Goal: Find specific page/section: Find specific page/section

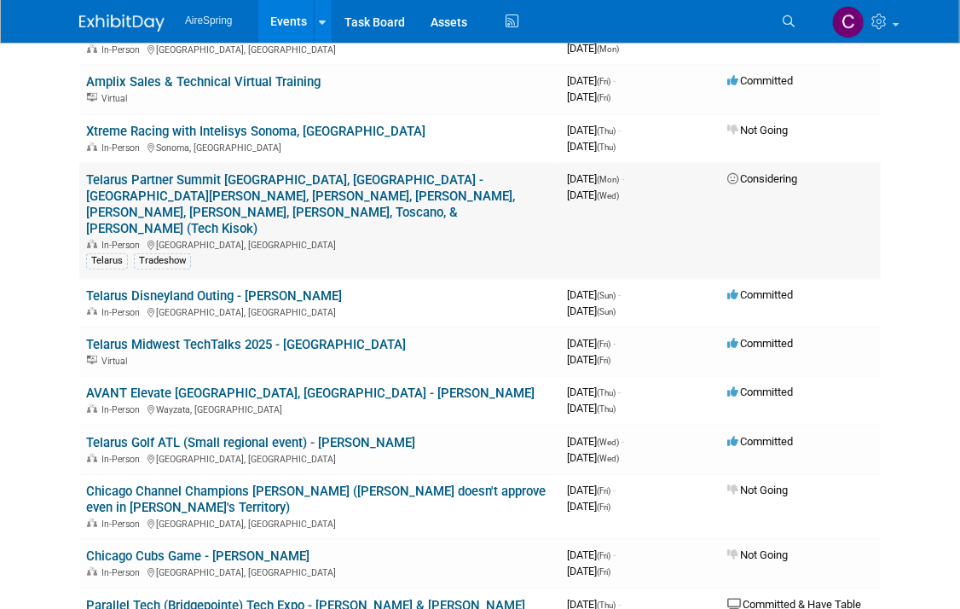
scroll to position [256, 0]
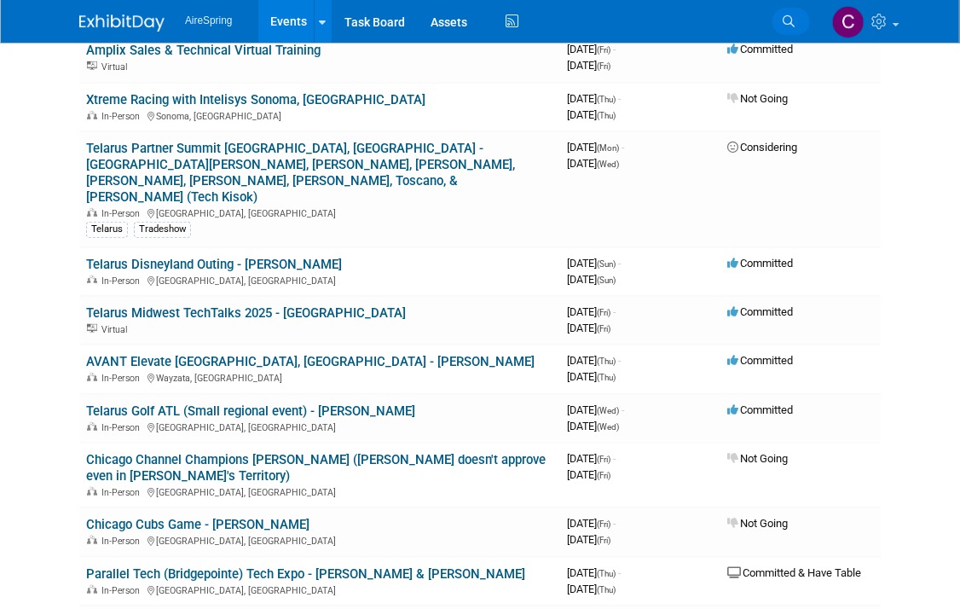
click at [789, 18] on icon at bounding box center [788, 21] width 12 height 12
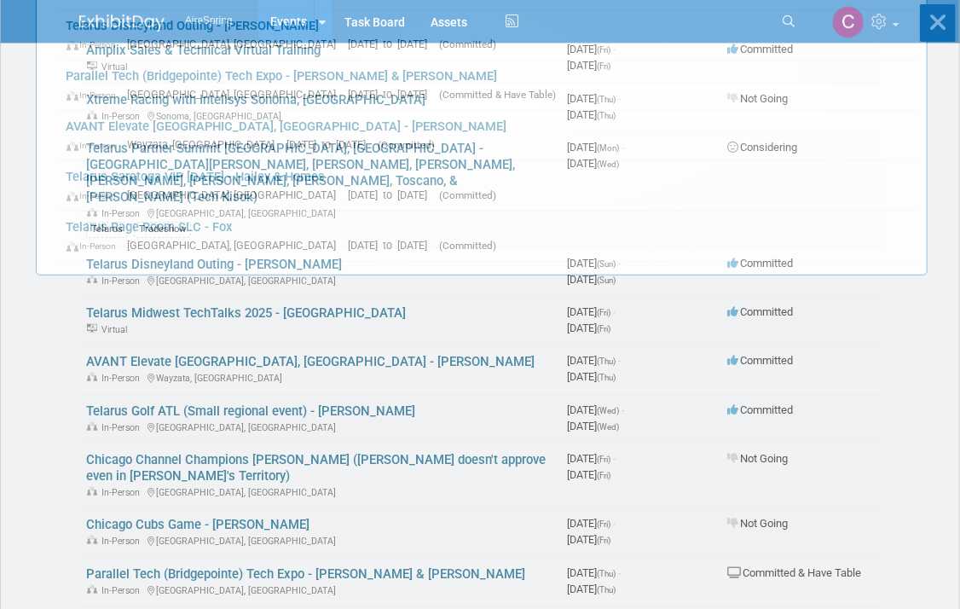
scroll to position [0, 0]
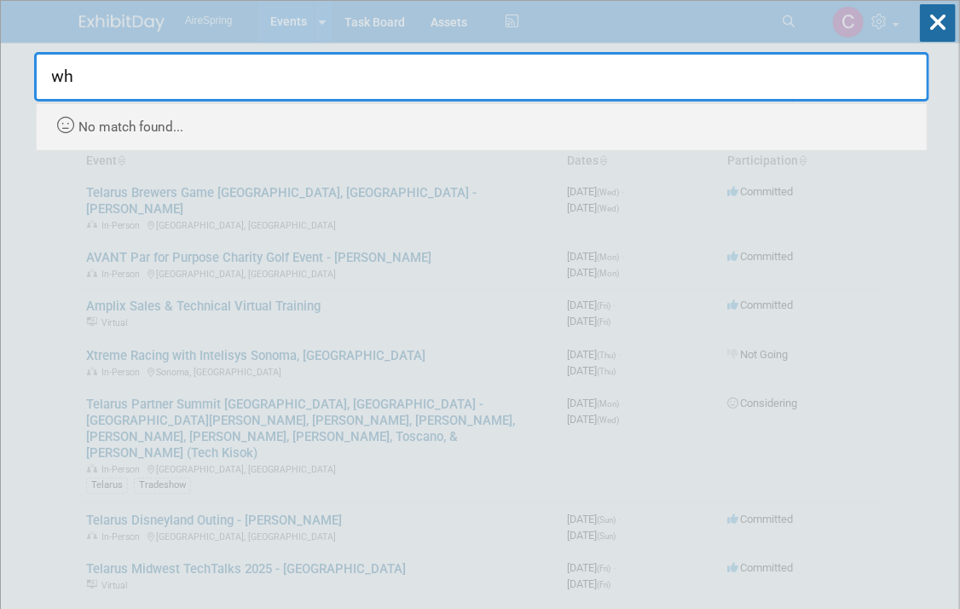
type input "w"
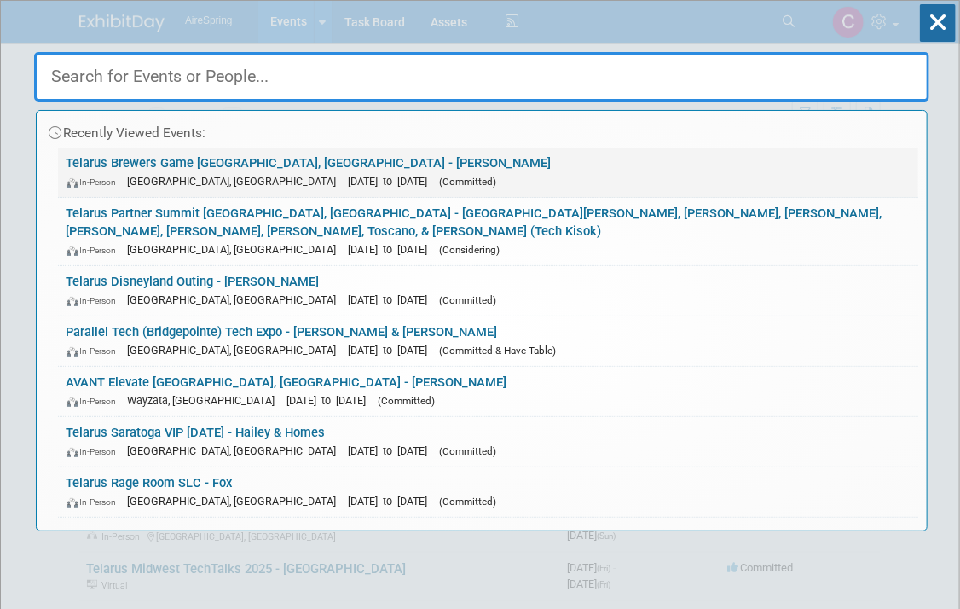
click at [248, 153] on link "Telarus Brewers Game [GEOGRAPHIC_DATA], [GEOGRAPHIC_DATA] - [PERSON_NAME] In-Pe…" at bounding box center [488, 171] width 860 height 49
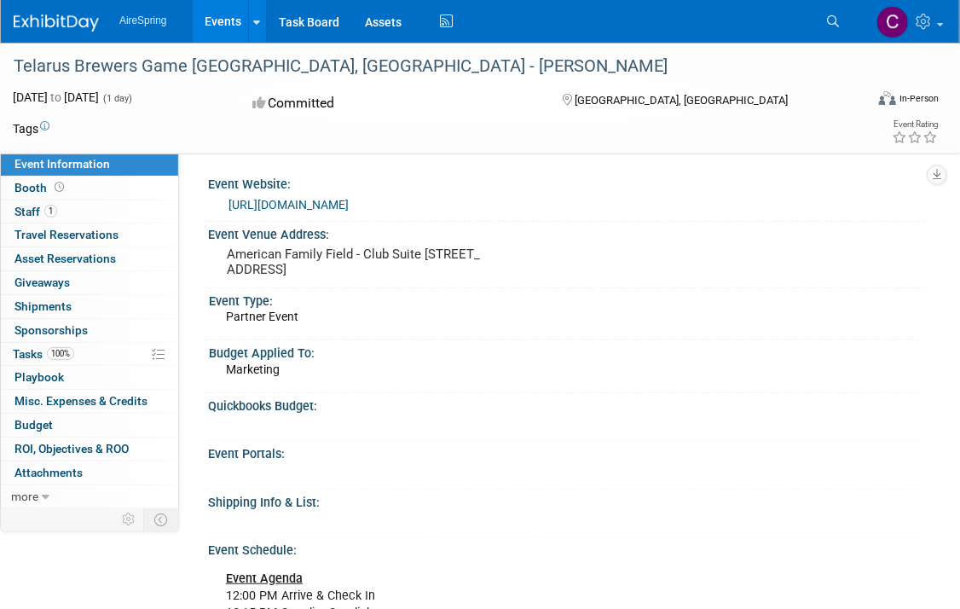
click at [222, 17] on link "Events" at bounding box center [224, 21] width 62 height 43
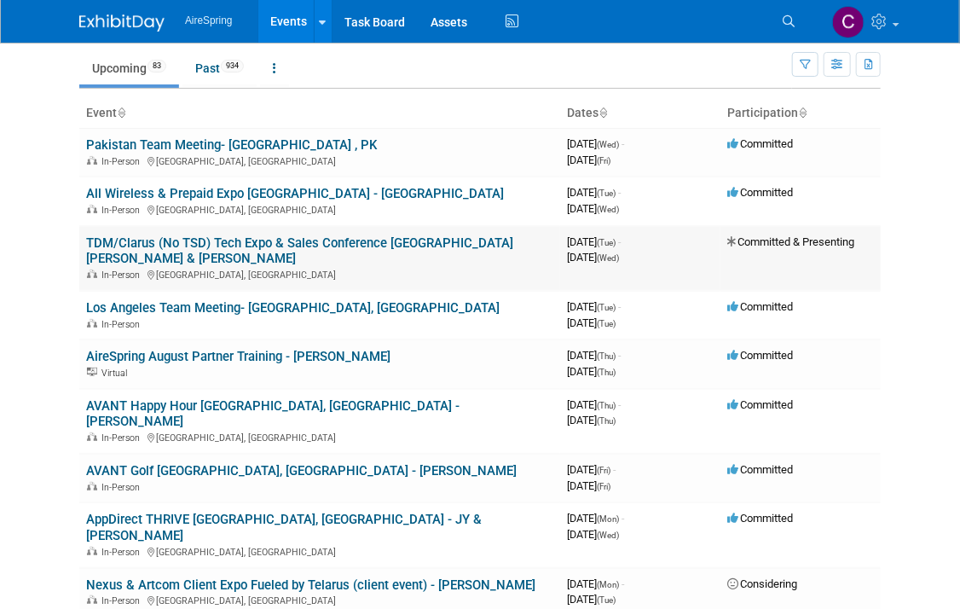
scroll to position [85, 0]
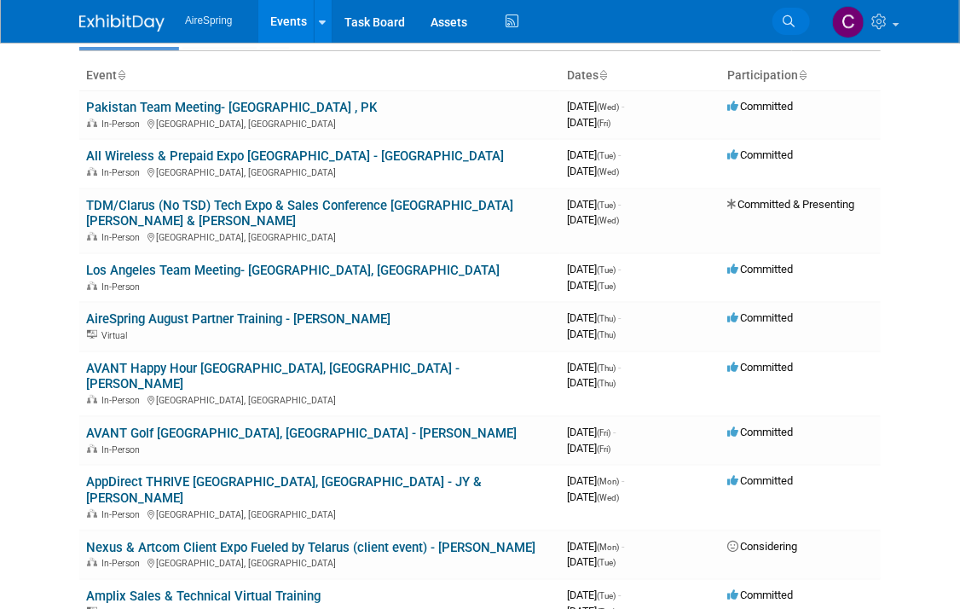
click at [787, 20] on icon at bounding box center [788, 21] width 12 height 12
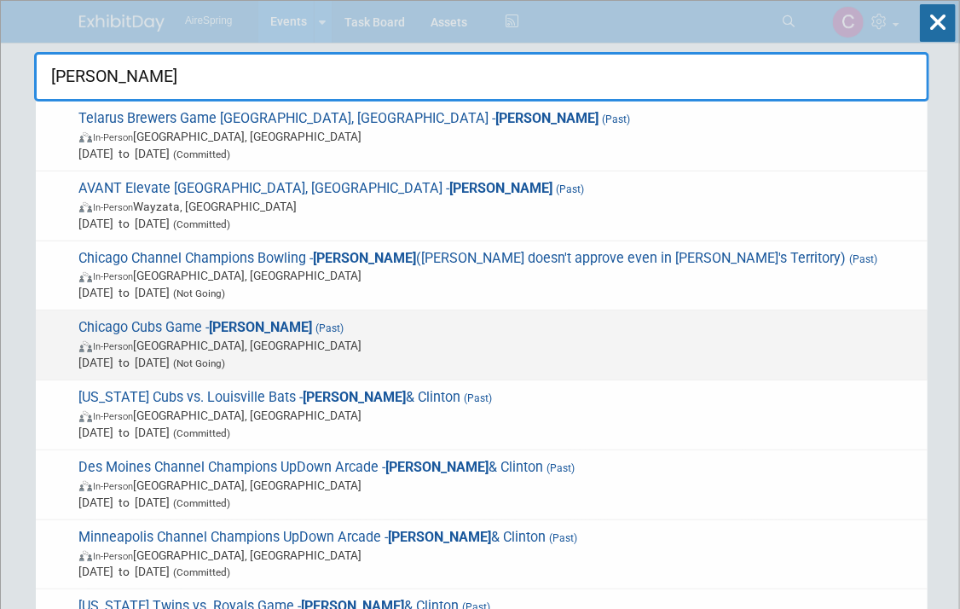
type input "[PERSON_NAME]"
click at [164, 325] on span "Chicago Cubs Game - [PERSON_NAME] (Past) In-Person [GEOGRAPHIC_DATA], [GEOGRAPH…" at bounding box center [496, 345] width 845 height 52
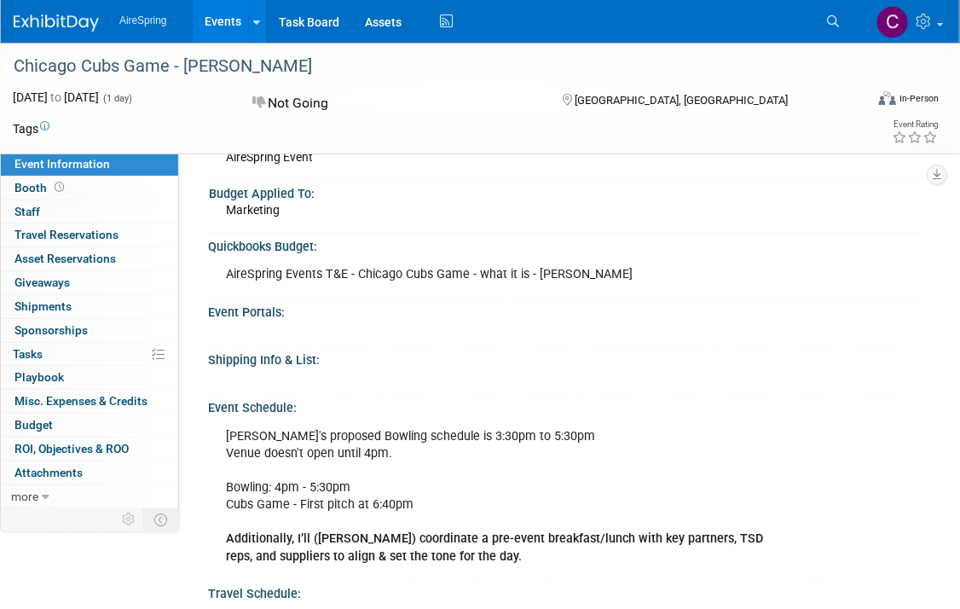
scroll to position [170, 0]
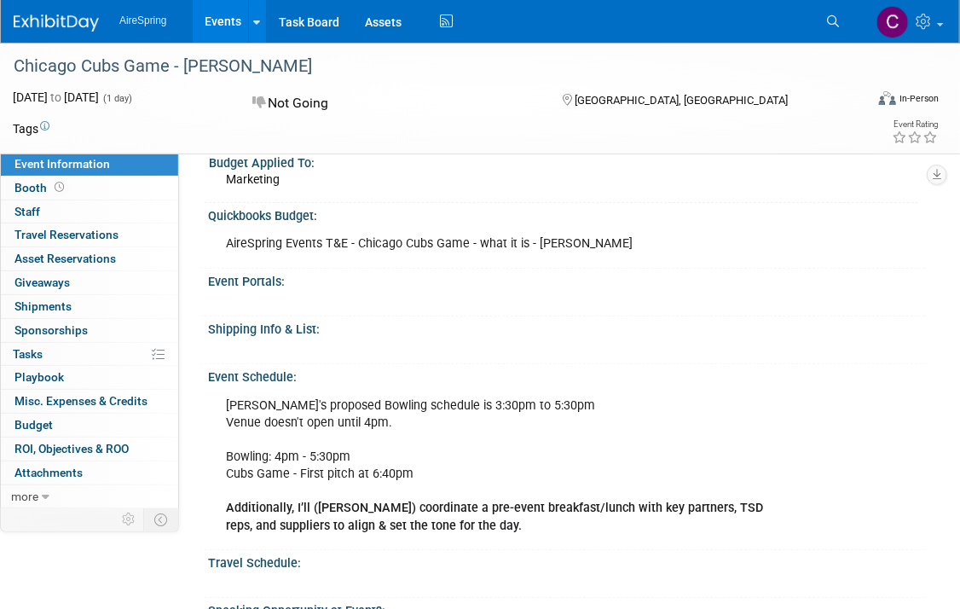
click at [426, 351] on div at bounding box center [496, 348] width 565 height 17
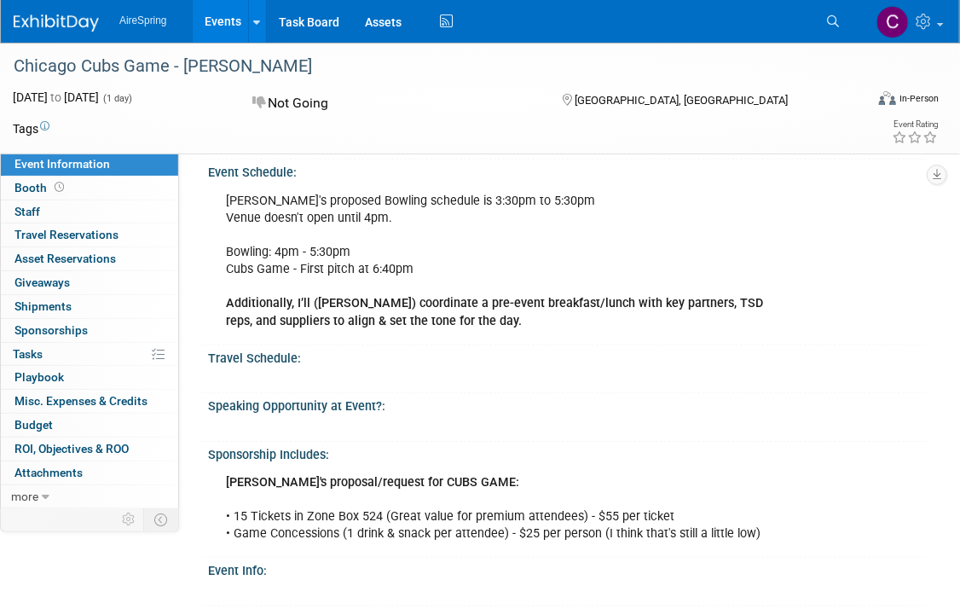
scroll to position [307, 0]
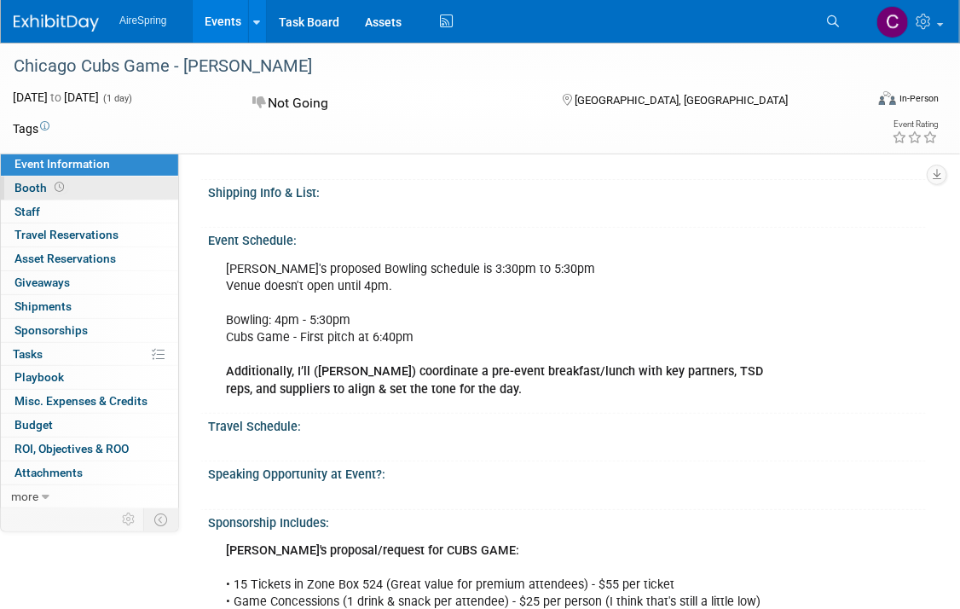
click at [12, 188] on link "Booth" at bounding box center [89, 187] width 177 height 23
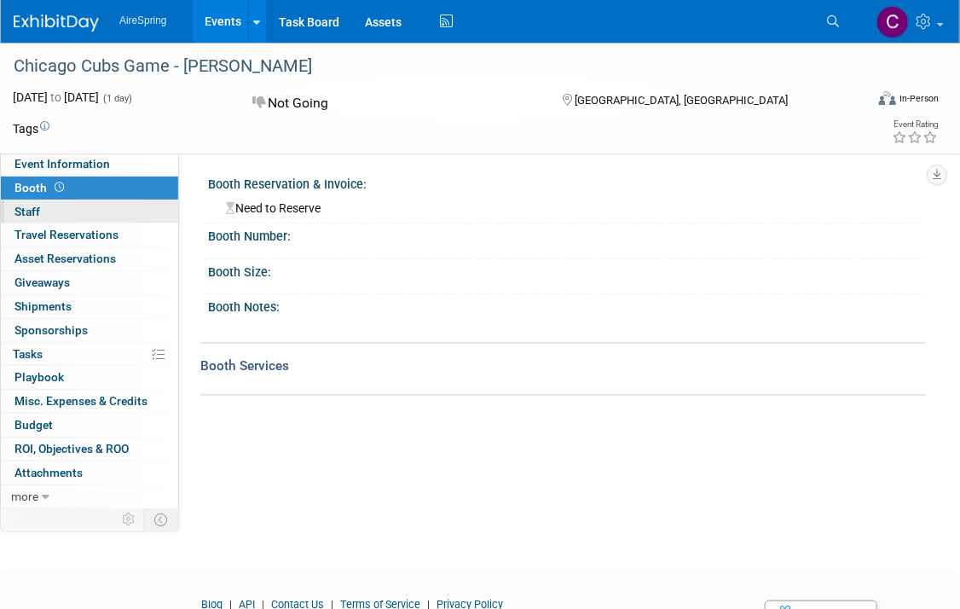
click at [26, 209] on span "Staff 0" at bounding box center [27, 212] width 26 height 14
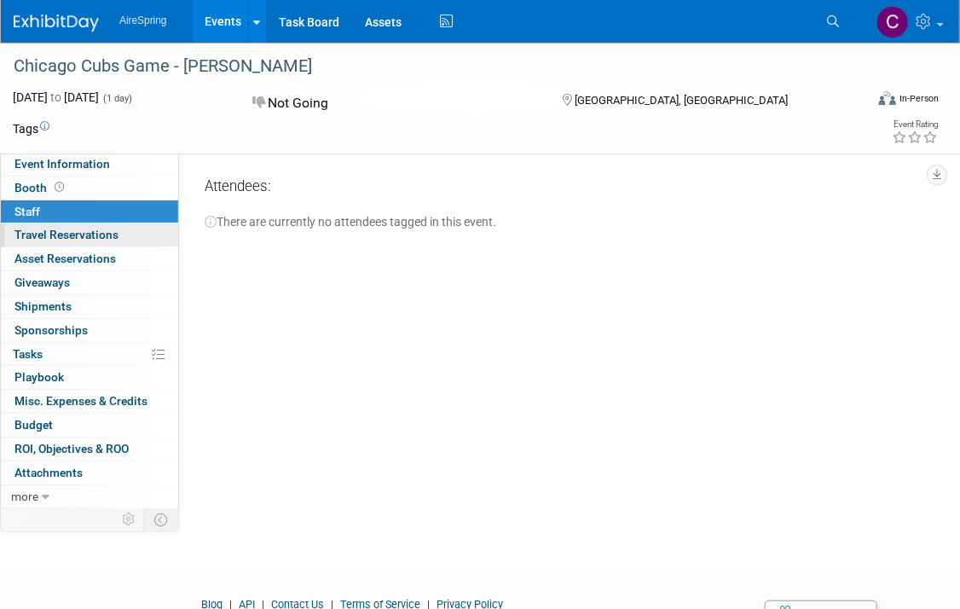
click at [39, 237] on span "Travel Reservations 0" at bounding box center [66, 235] width 104 height 14
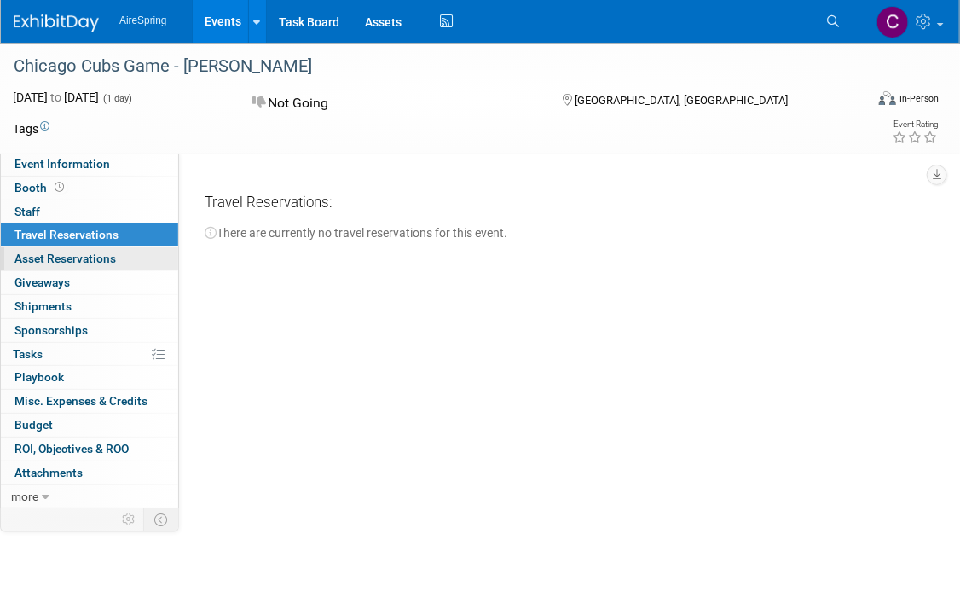
click at [45, 260] on span "Asset Reservations 0" at bounding box center [64, 258] width 101 height 14
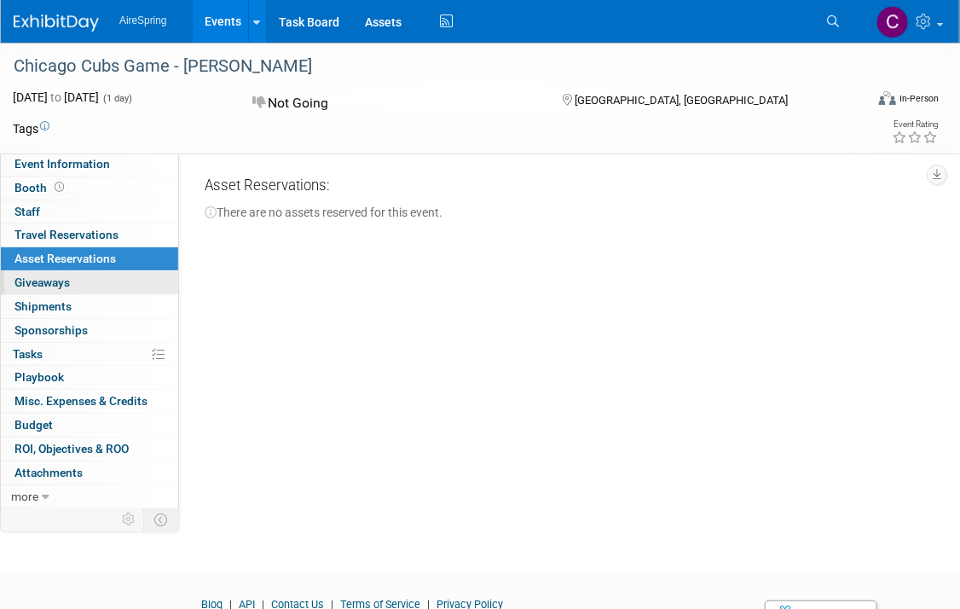
click at [68, 286] on span "Giveaways 0" at bounding box center [41, 282] width 55 height 14
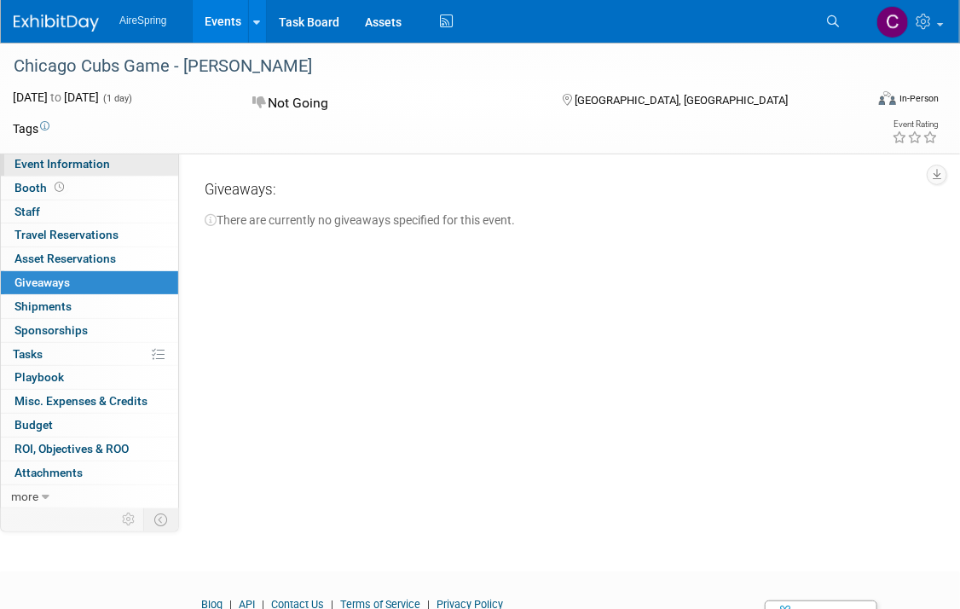
click at [52, 163] on span "Event Information" at bounding box center [61, 164] width 95 height 14
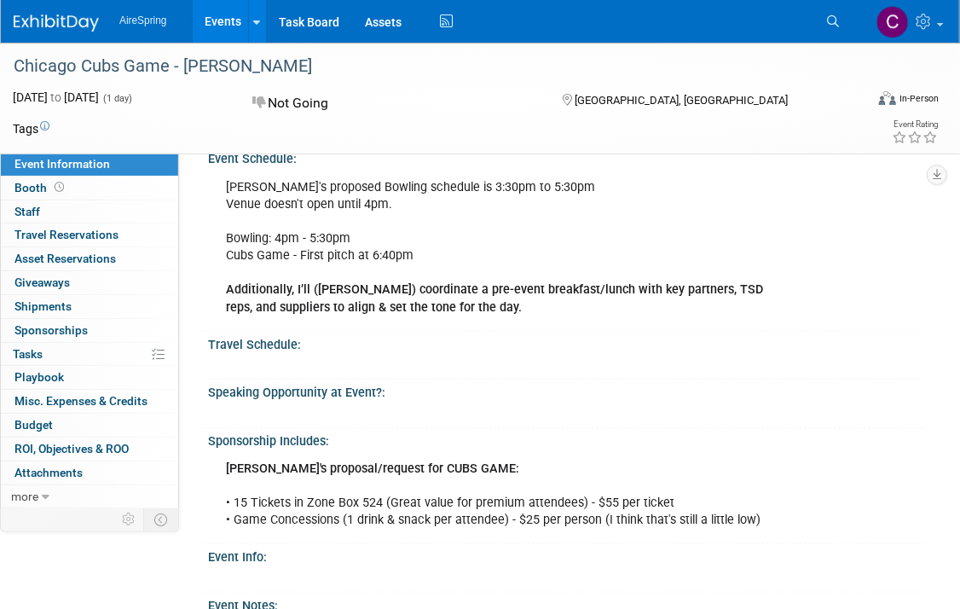
scroll to position [426, 0]
